Goal: Task Accomplishment & Management: Complete application form

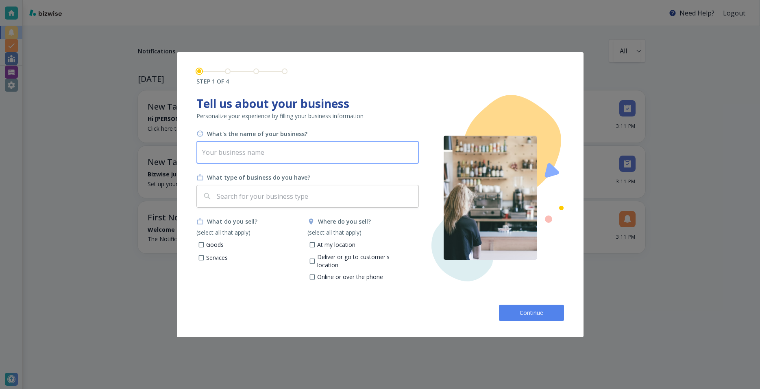
click at [218, 152] on input "text" at bounding box center [308, 152] width 223 height 23
click at [214, 197] on div "​" at bounding box center [308, 196] width 223 height 23
type input "Art By [PERSON_NAME]"
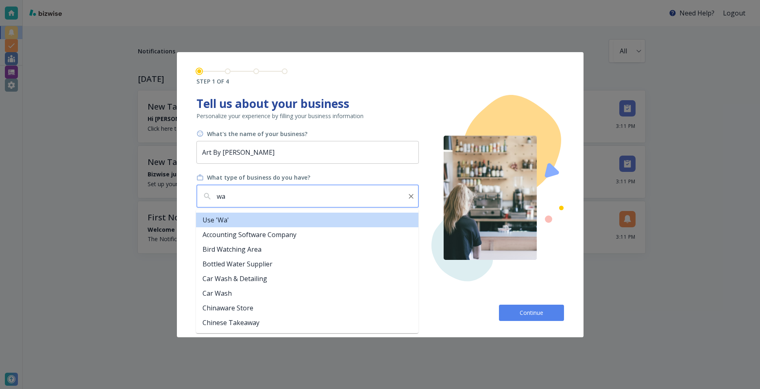
type input "w"
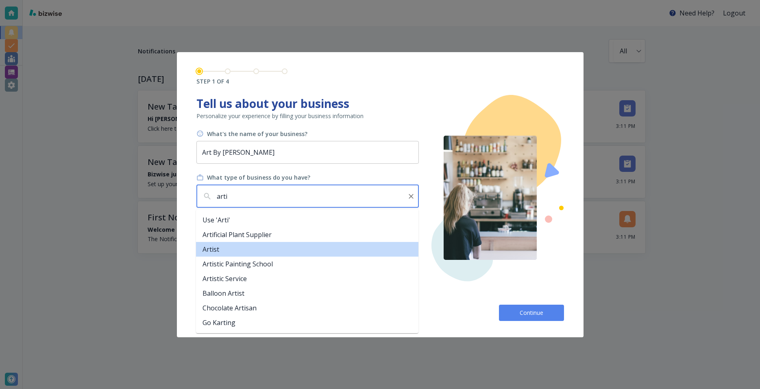
click at [218, 252] on li "Artist" at bounding box center [307, 249] width 223 height 15
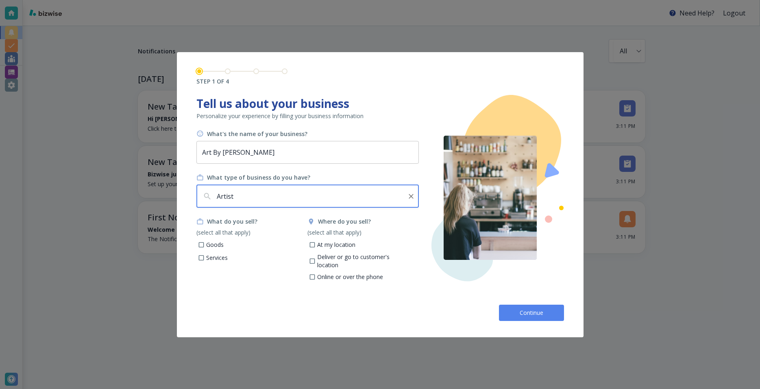
type input "Artist"
click at [201, 244] on input "Goods" at bounding box center [201, 245] width 7 height 7
checkbox input "true"
click at [311, 245] on input "At my location" at bounding box center [312, 245] width 7 height 7
checkbox input "true"
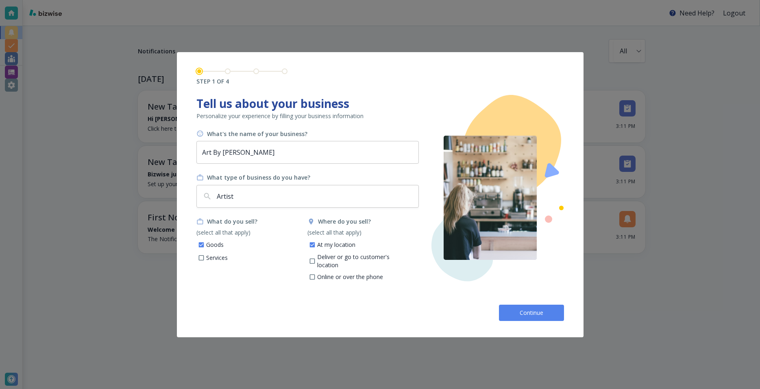
click at [518, 311] on button "Continue" at bounding box center [531, 312] width 65 height 16
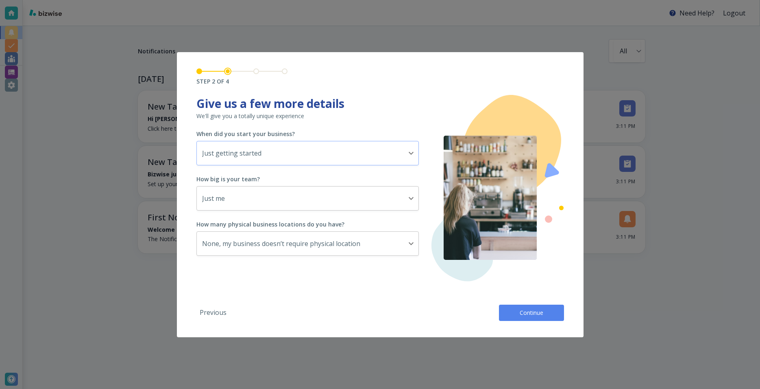
click at [410, 0] on body "Need Help? Logout Notifications All all ​ [DATE] New Tasks • just now Hi [PERSO…" at bounding box center [380, 0] width 760 height 0
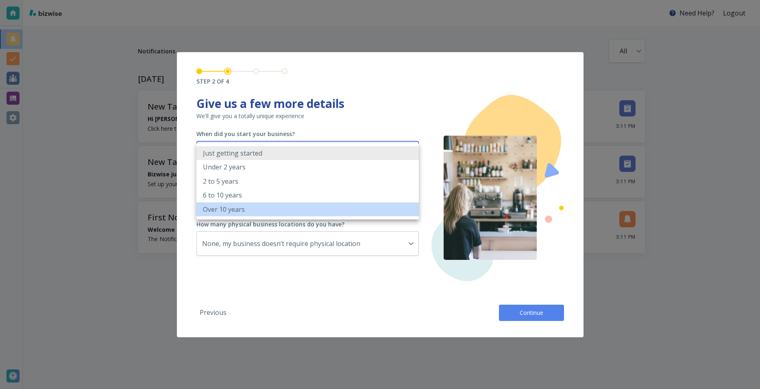
click at [243, 211] on p "Over 10 years" at bounding box center [224, 209] width 42 height 9
type input "OVER_10_YEARS"
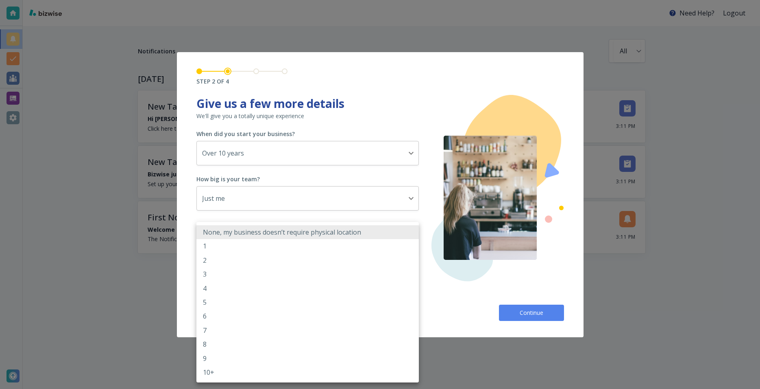
click at [411, 0] on body "Need Help? Logout Notifications All all ​ [DATE] New Tasks • just now Hi [PERSO…" at bounding box center [380, 0] width 760 height 0
click at [428, 254] on div at bounding box center [380, 194] width 760 height 389
click at [411, 0] on body "Need Help? Logout Notifications All all ​ [DATE] New Tasks • just now Hi [PERSO…" at bounding box center [380, 0] width 760 height 0
click at [221, 243] on li "1" at bounding box center [308, 246] width 223 height 14
type input "1"
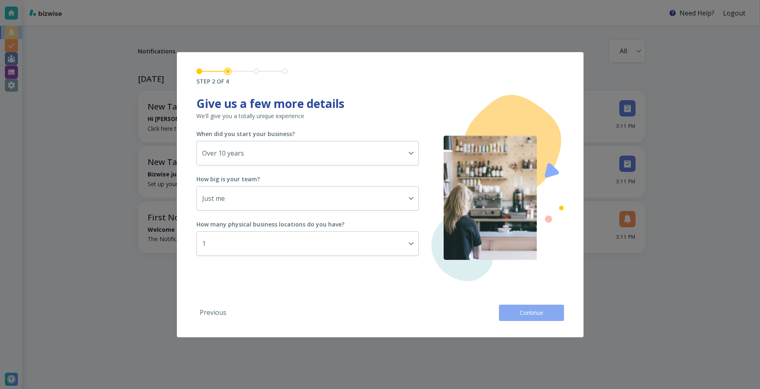
click at [525, 312] on span "Continue" at bounding box center [532, 312] width 26 height 8
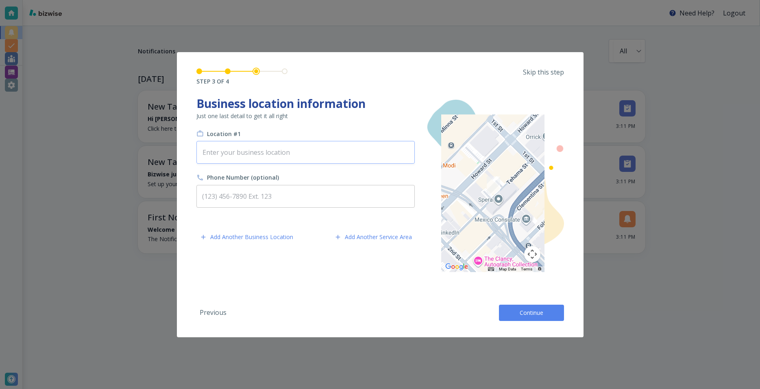
click at [204, 153] on input "text" at bounding box center [305, 151] width 211 height 15
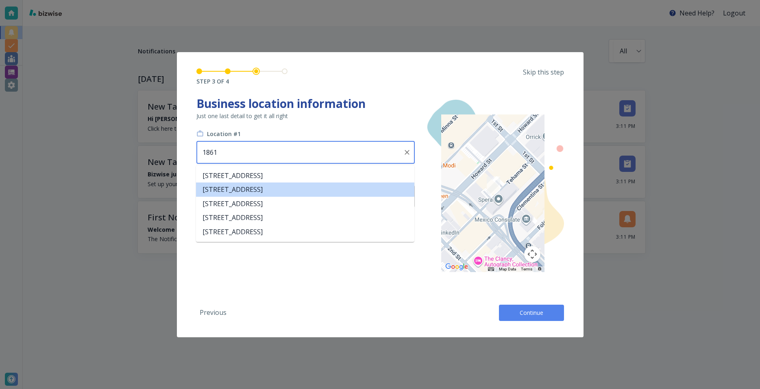
click at [234, 186] on li "[STREET_ADDRESS]" at bounding box center [305, 189] width 218 height 14
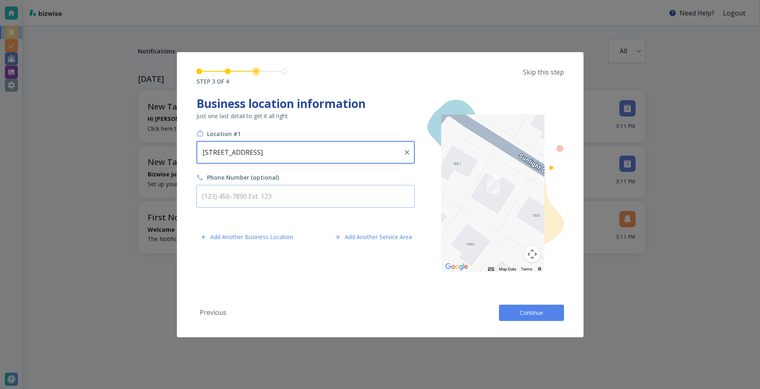
type input "[STREET_ADDRESS]"
click at [214, 194] on input "text" at bounding box center [306, 196] width 218 height 23
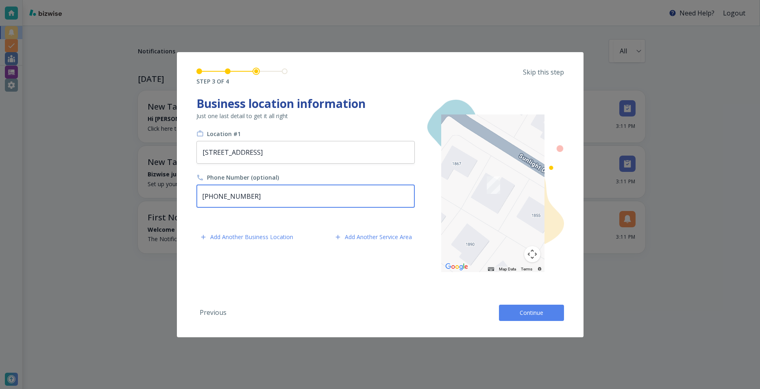
type input "[PHONE_NUMBER]"
click at [528, 312] on span "Continue" at bounding box center [532, 312] width 26 height 8
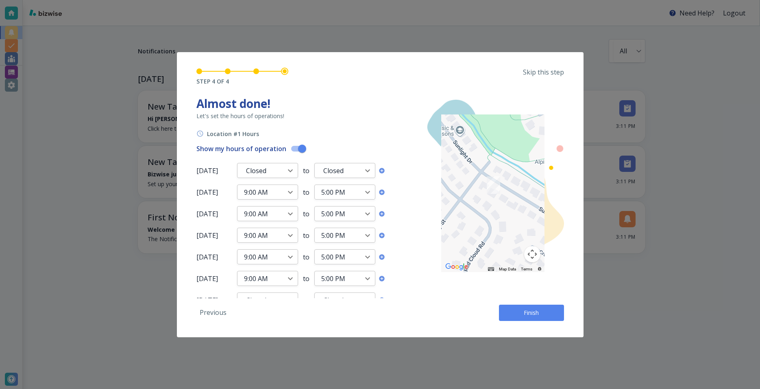
scroll to position [10, 0]
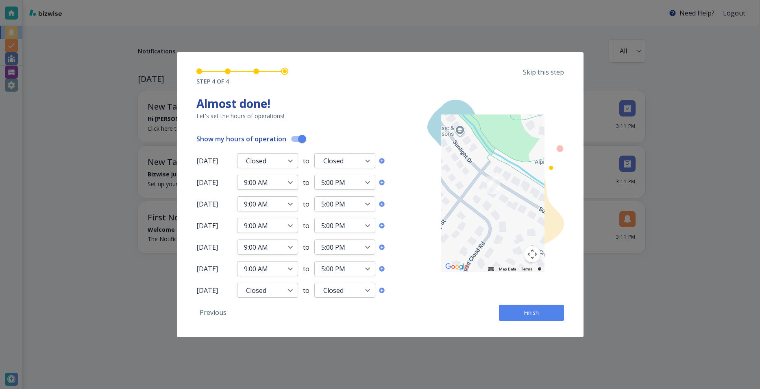
click at [529, 309] on span "Finish" at bounding box center [532, 312] width 26 height 8
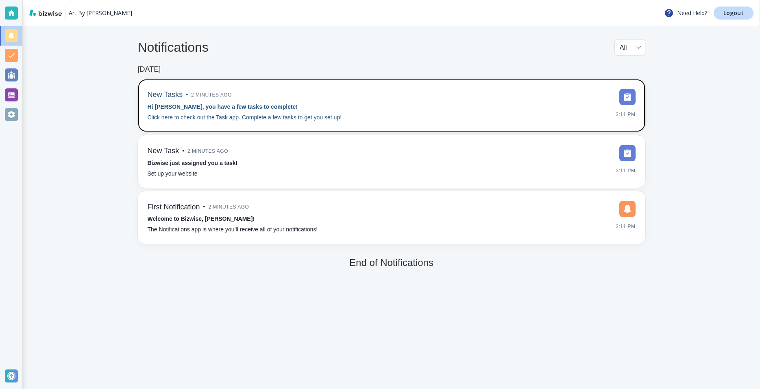
click at [625, 99] on img at bounding box center [628, 97] width 16 height 16
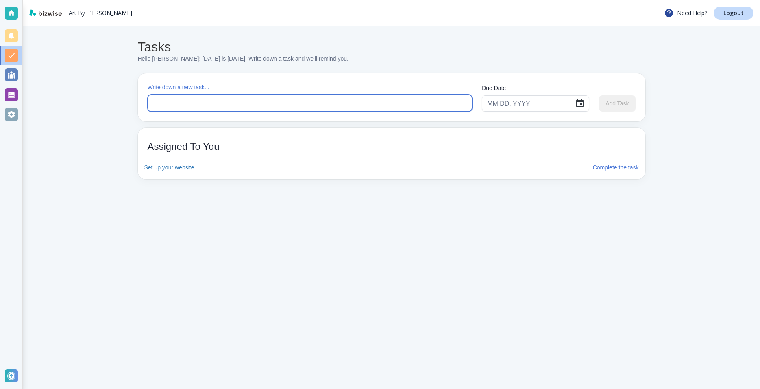
click at [154, 102] on textarea at bounding box center [310, 102] width 313 height 9
type textarea "g"
type textarea "give financial information to bizpros"
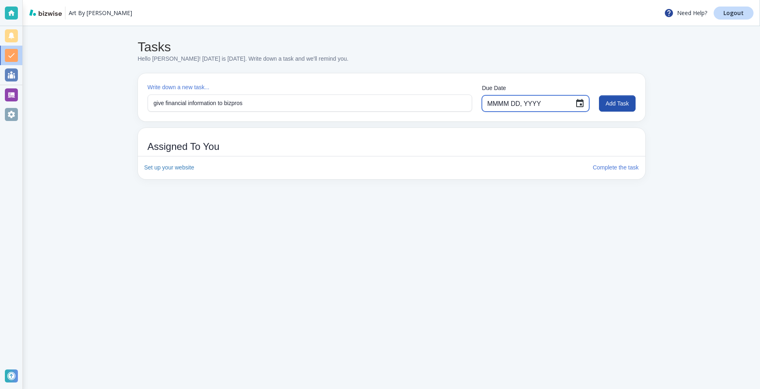
click at [544, 104] on input "MMMM DD, YYYY" at bounding box center [527, 103] width 81 height 15
type input "[DATE]"
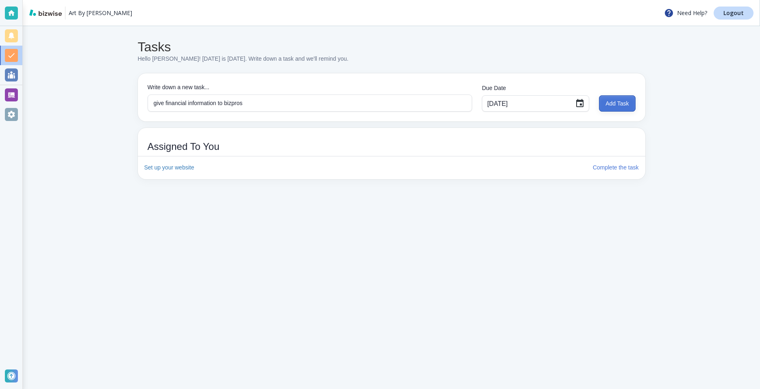
click at [614, 104] on button "Add Task" at bounding box center [617, 103] width 36 height 16
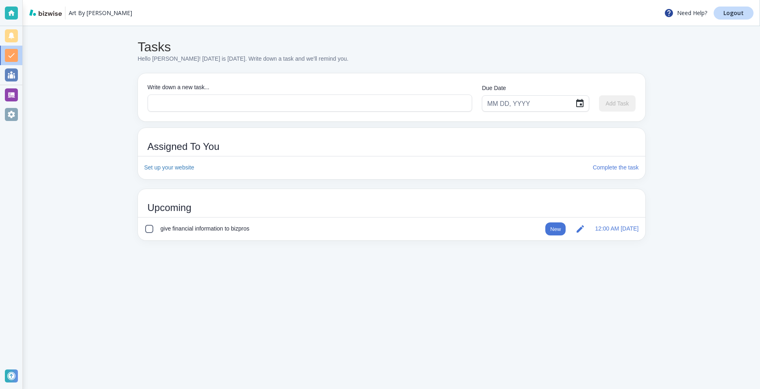
click at [150, 228] on input "checkbox" at bounding box center [149, 230] width 10 height 10
click at [149, 230] on input "checkbox" at bounding box center [149, 230] width 10 height 10
